Goal: Information Seeking & Learning: Learn about a topic

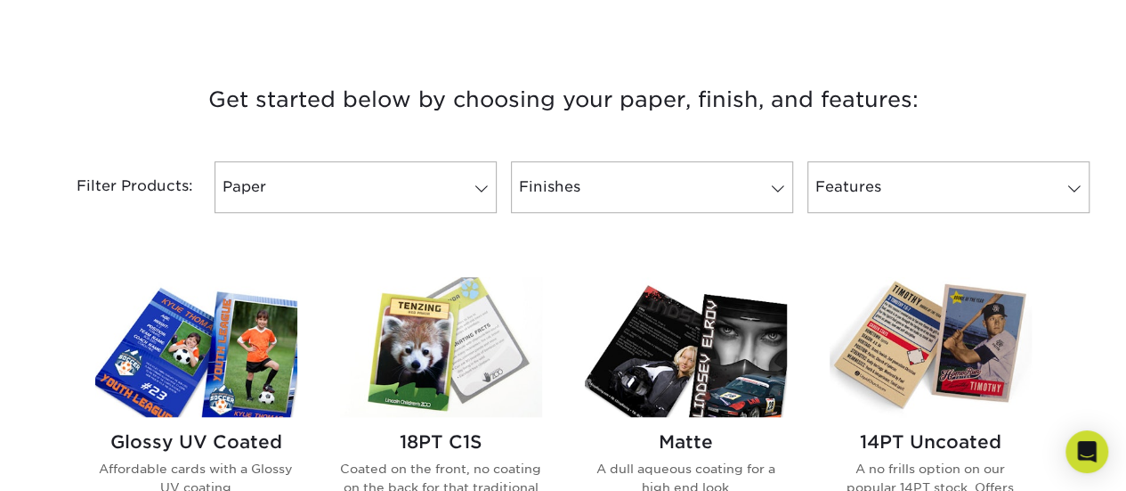
scroll to position [712, 0]
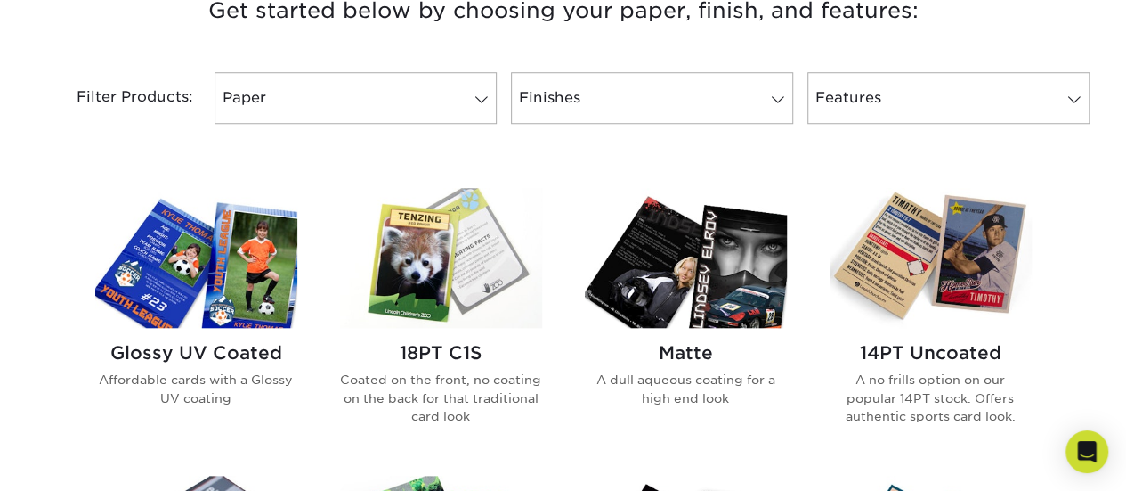
click at [977, 273] on img at bounding box center [931, 258] width 202 height 140
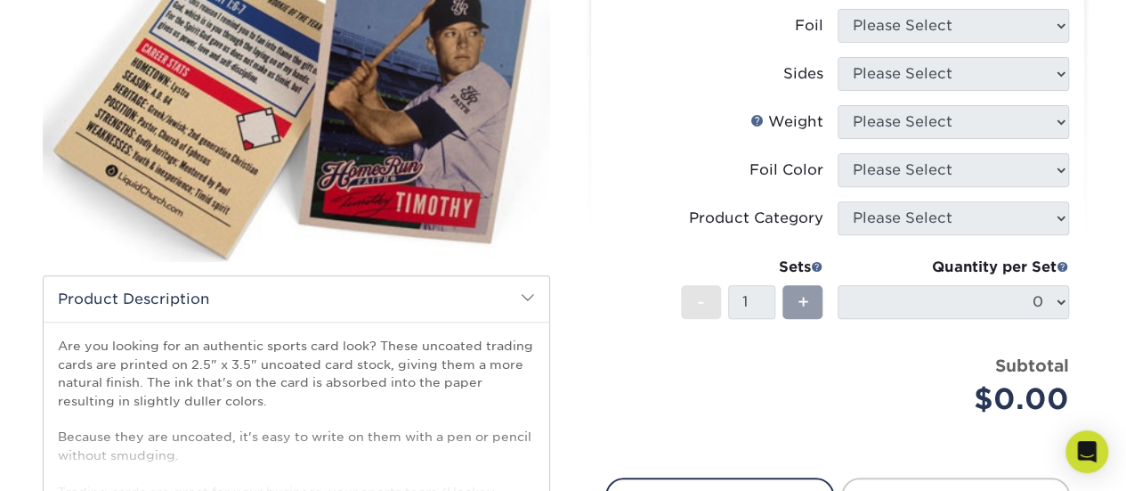
scroll to position [178, 0]
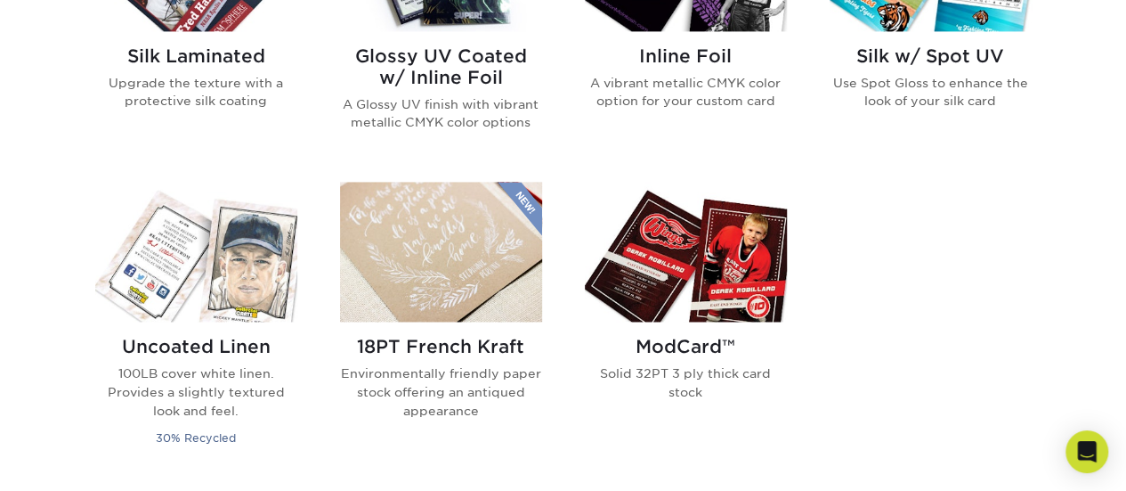
scroll to position [1335, 0]
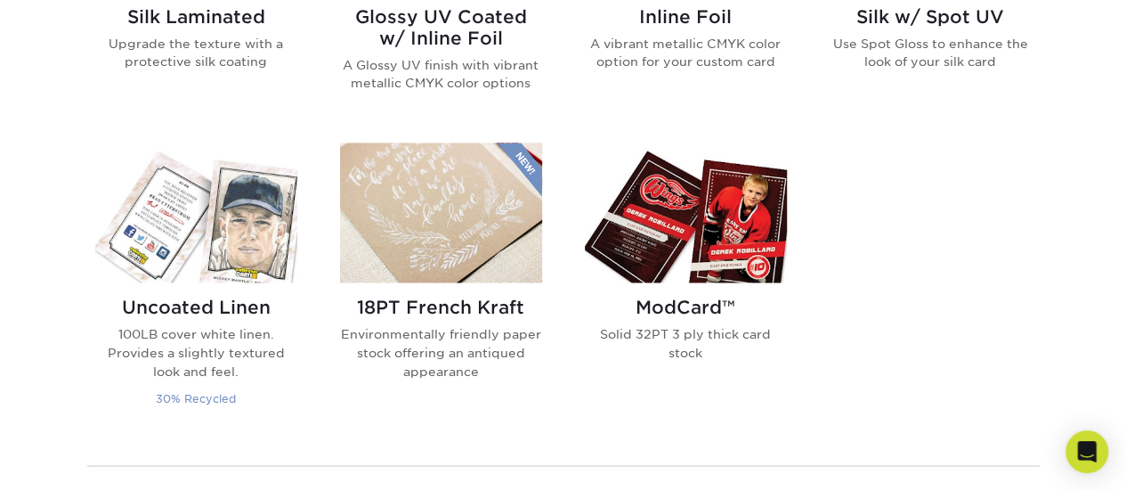
click at [268, 191] on img at bounding box center [196, 212] width 202 height 140
